Goal: Transaction & Acquisition: Purchase product/service

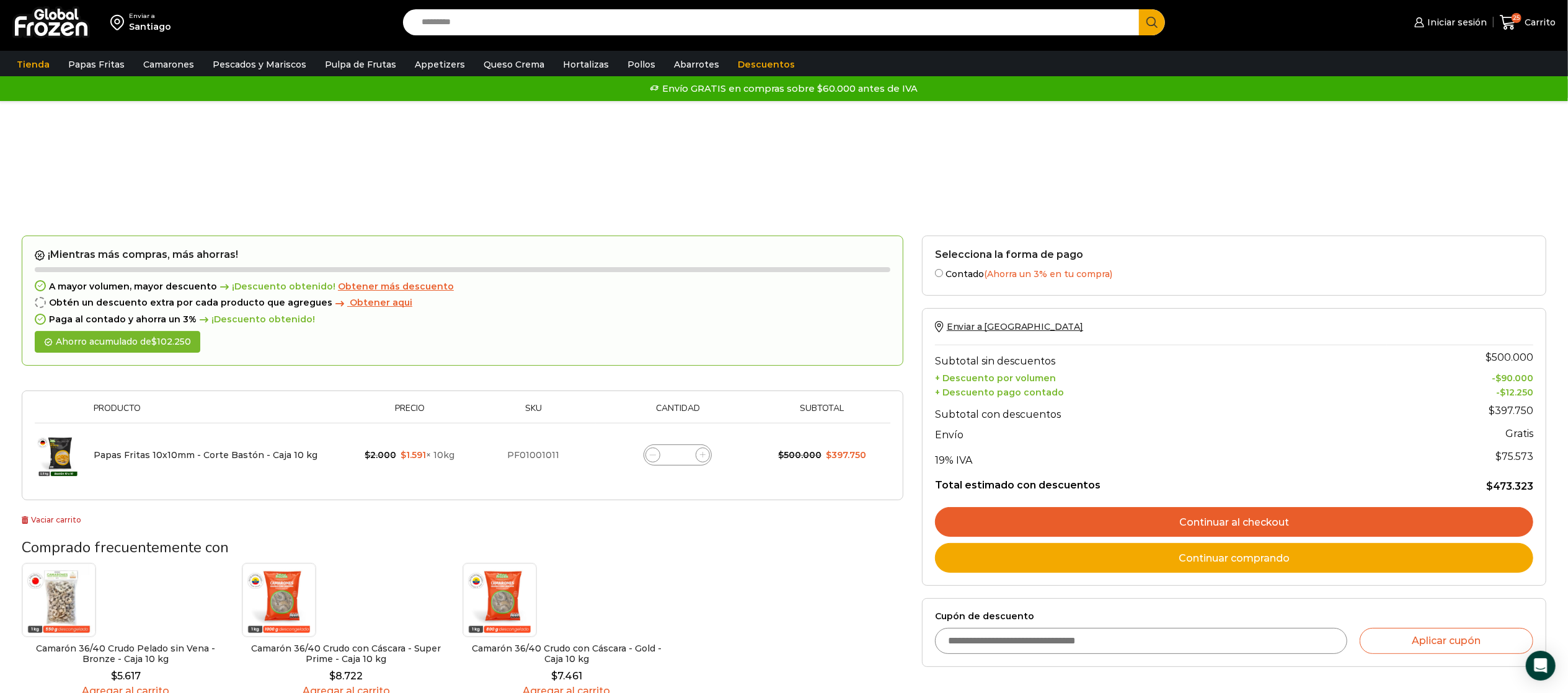
click at [446, 27] on input "Search input" at bounding box center [774, 22] width 718 height 26
type input "******"
click at [1139, 9] on button "Search" at bounding box center [1152, 22] width 26 height 26
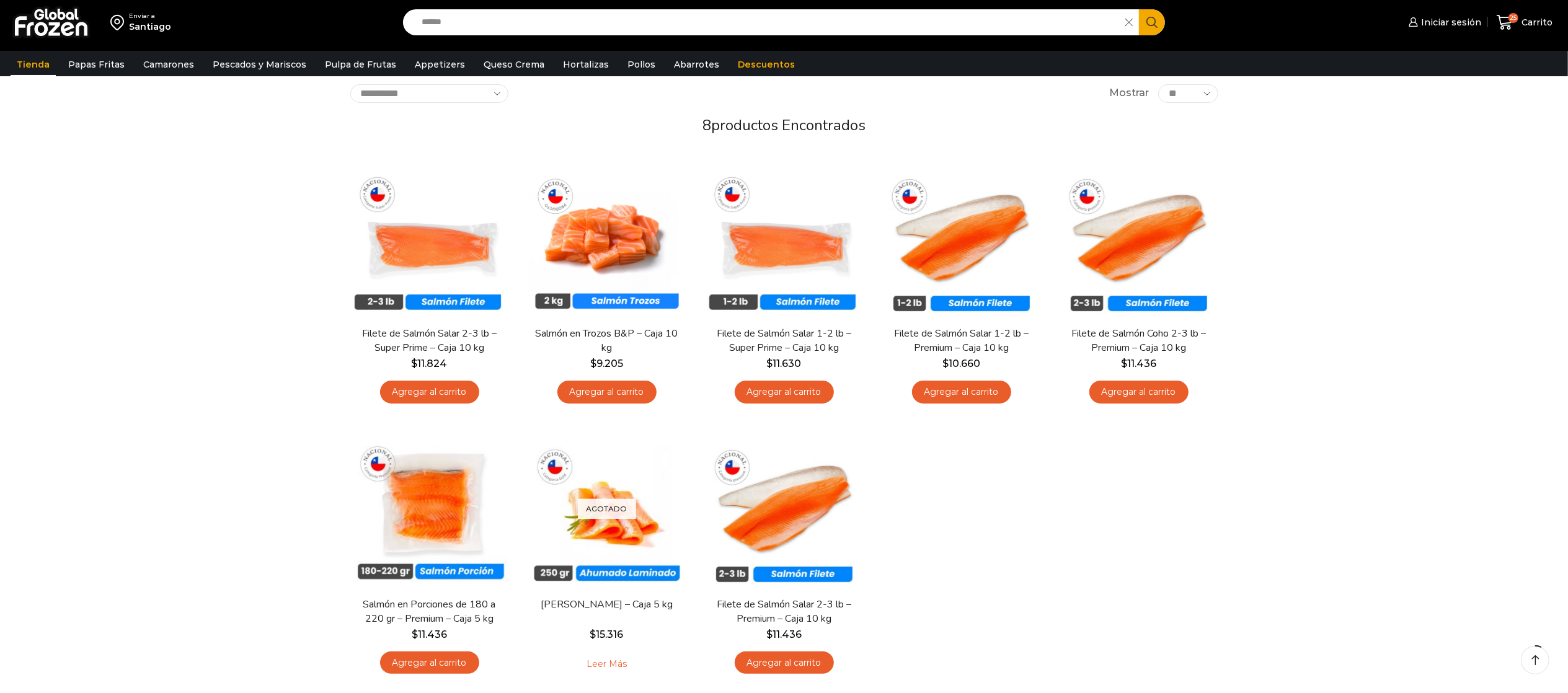
scroll to position [124, 0]
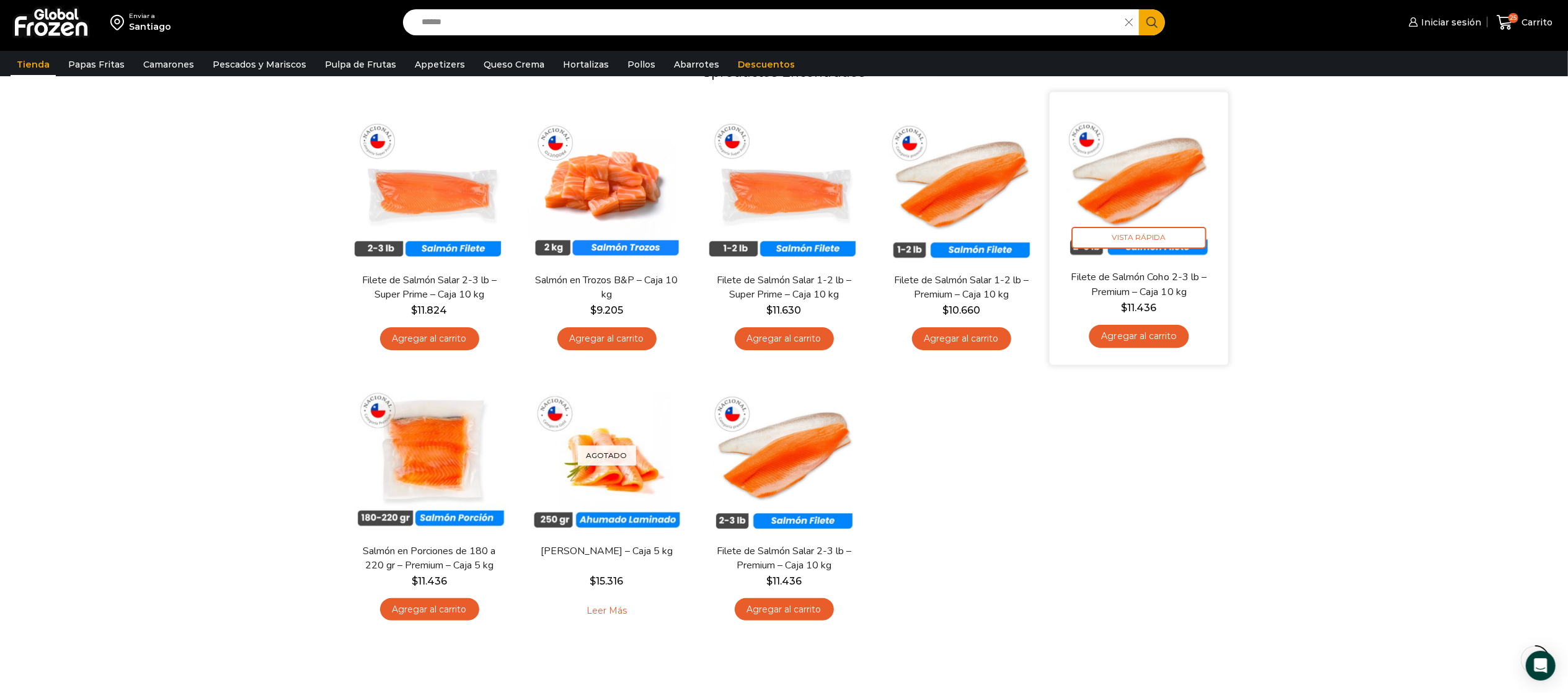
click at [1145, 187] on img at bounding box center [1139, 181] width 160 height 160
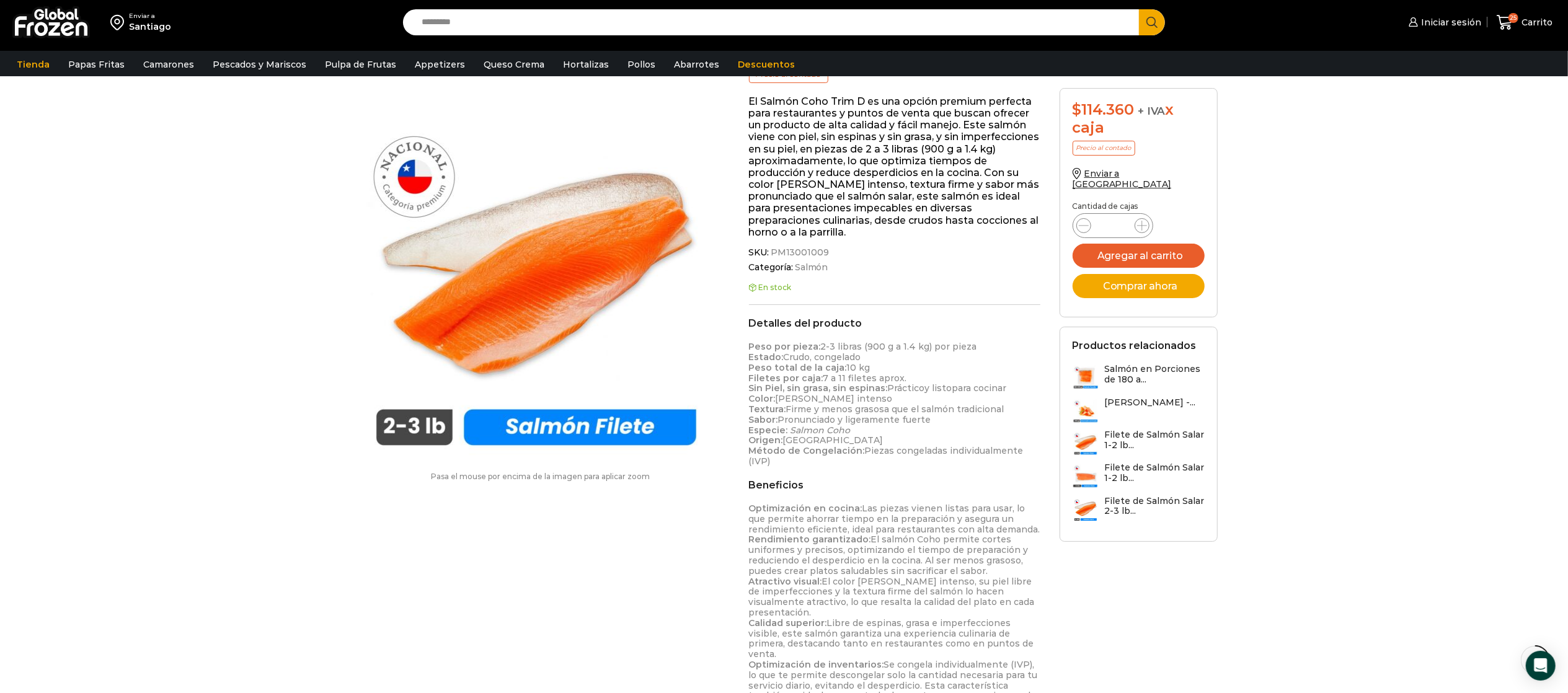
scroll to position [248, 0]
